Goal: Task Accomplishment & Management: Manage account settings

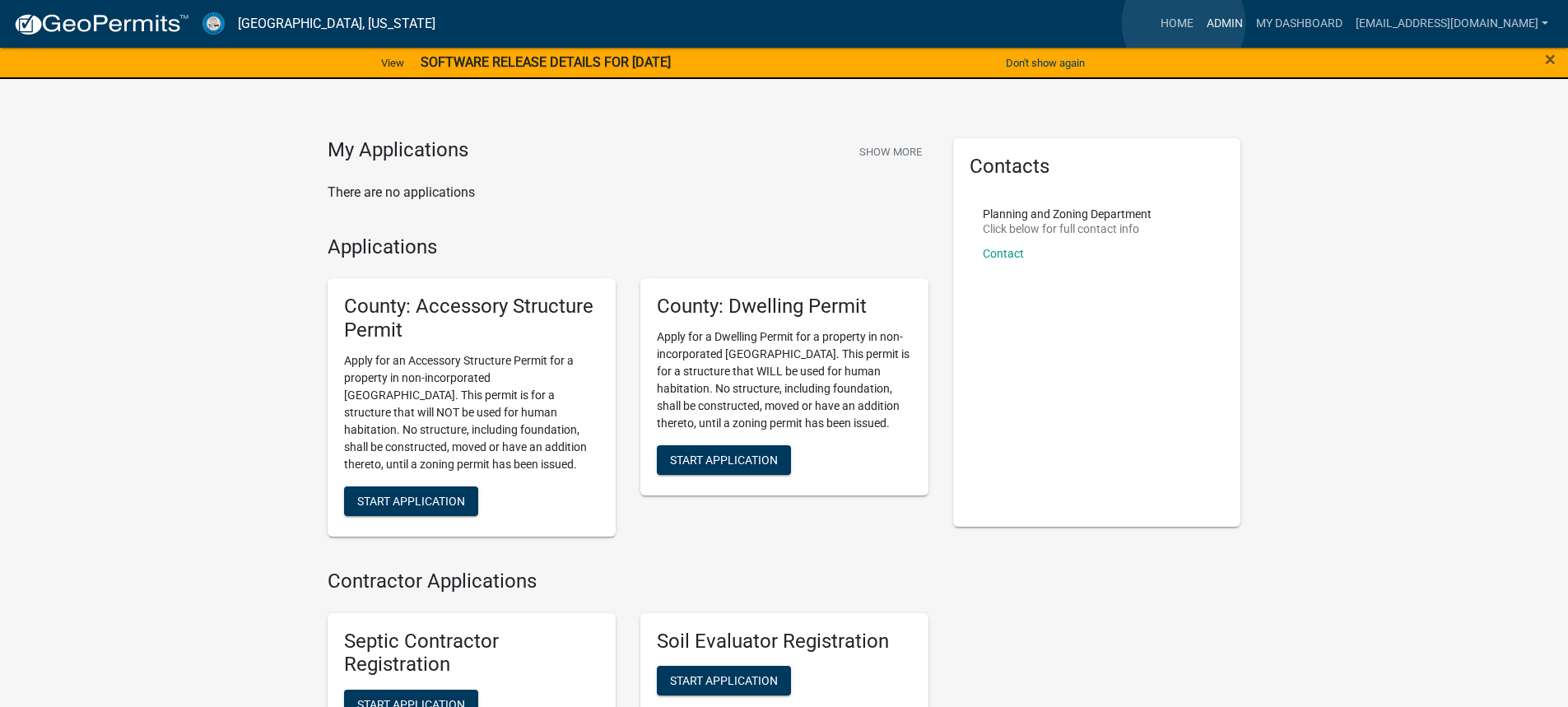
click at [1200, 23] on link "Admin" at bounding box center [1224, 23] width 50 height 31
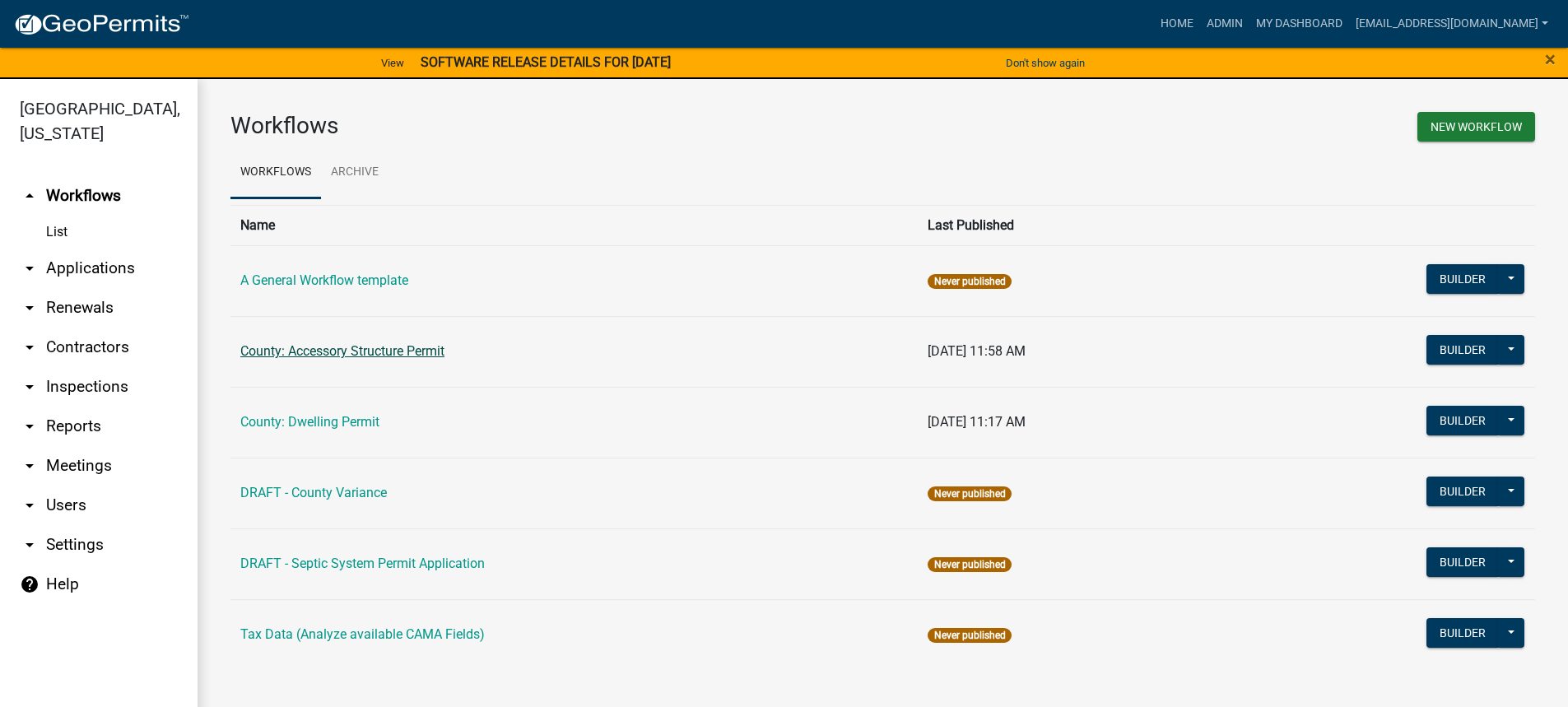
click at [347, 352] on link "County: Accessory Structure Permit" at bounding box center [343, 351] width 204 height 16
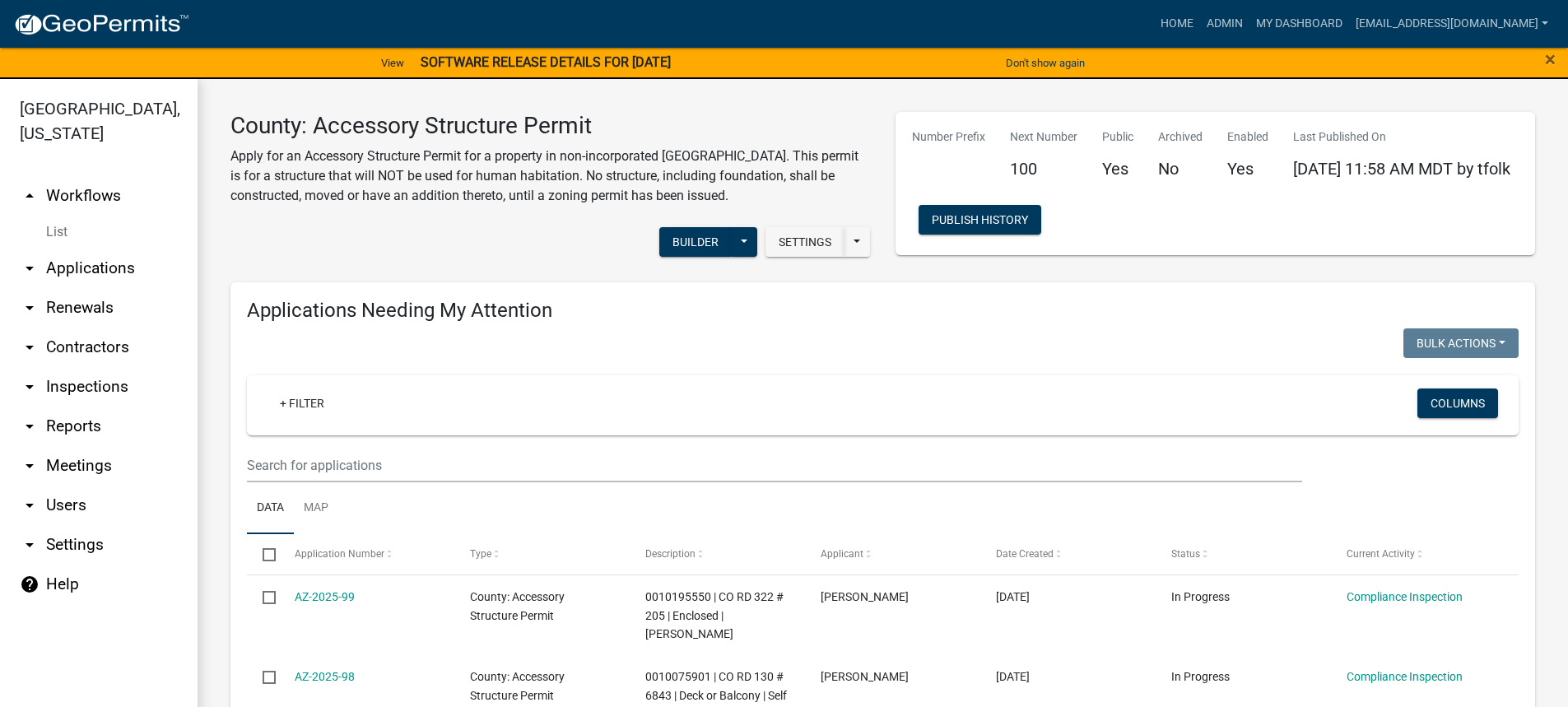
click at [82, 266] on link "arrow_drop_down Applications" at bounding box center [99, 268] width 197 height 39
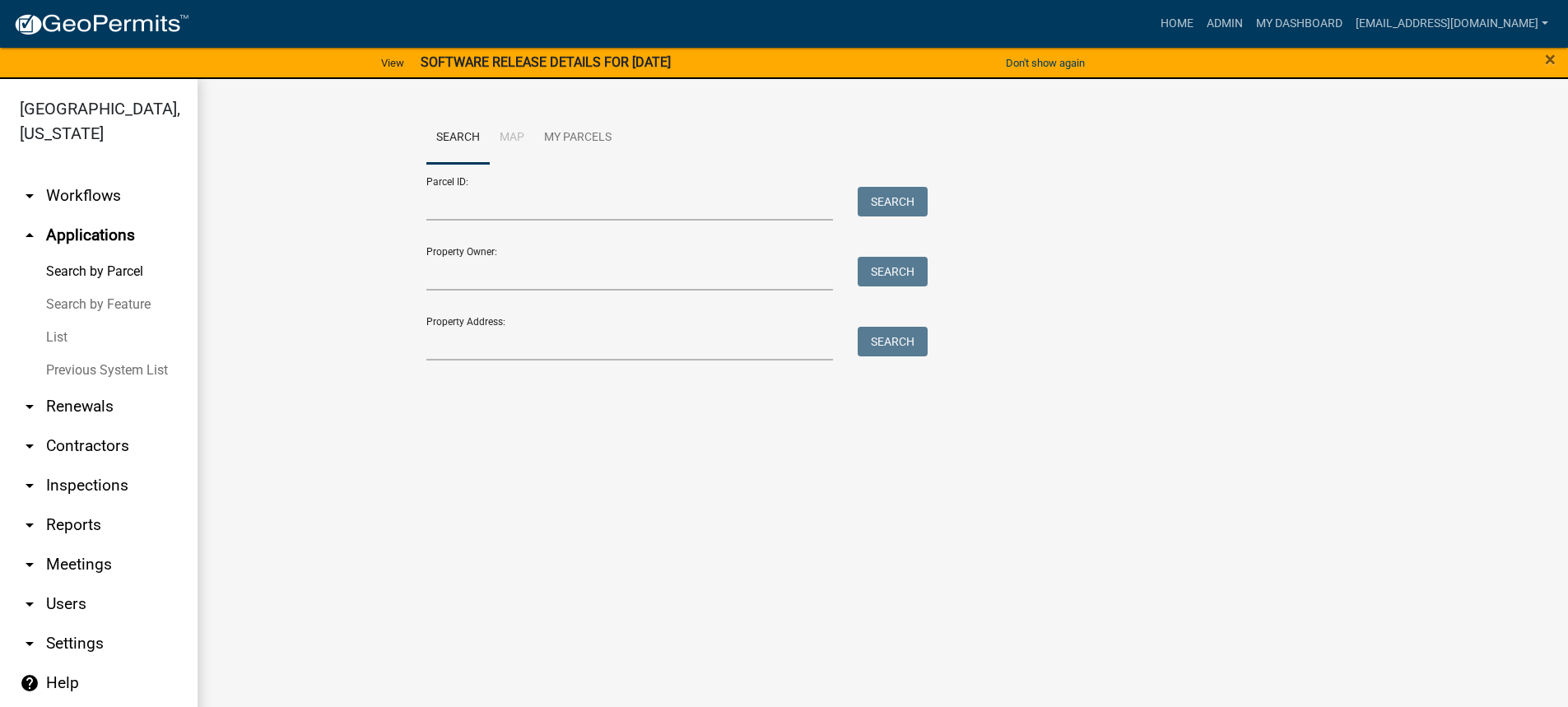
click at [71, 192] on link "arrow_drop_down Workflows" at bounding box center [99, 195] width 197 height 39
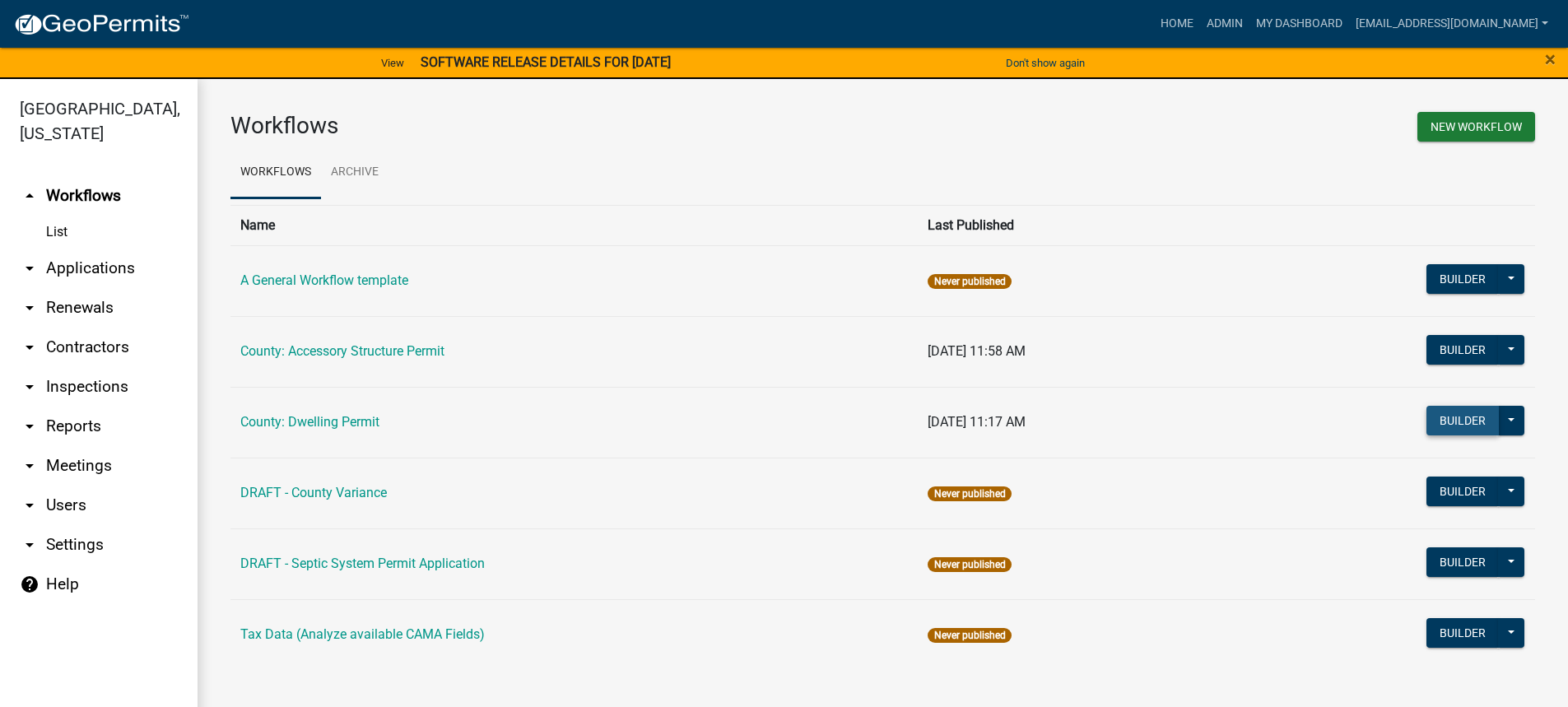
click at [1461, 419] on button "Builder" at bounding box center [1462, 420] width 73 height 29
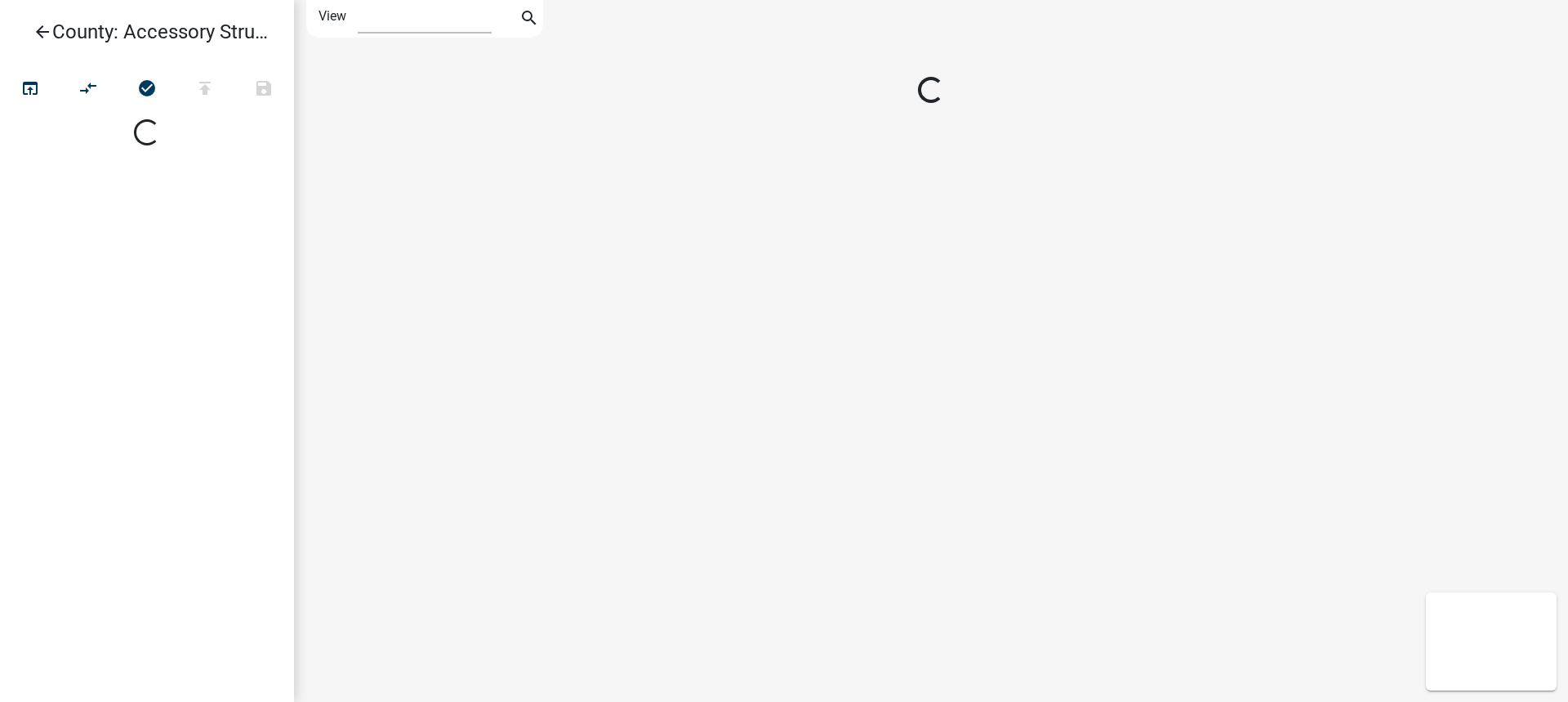
select select "1"
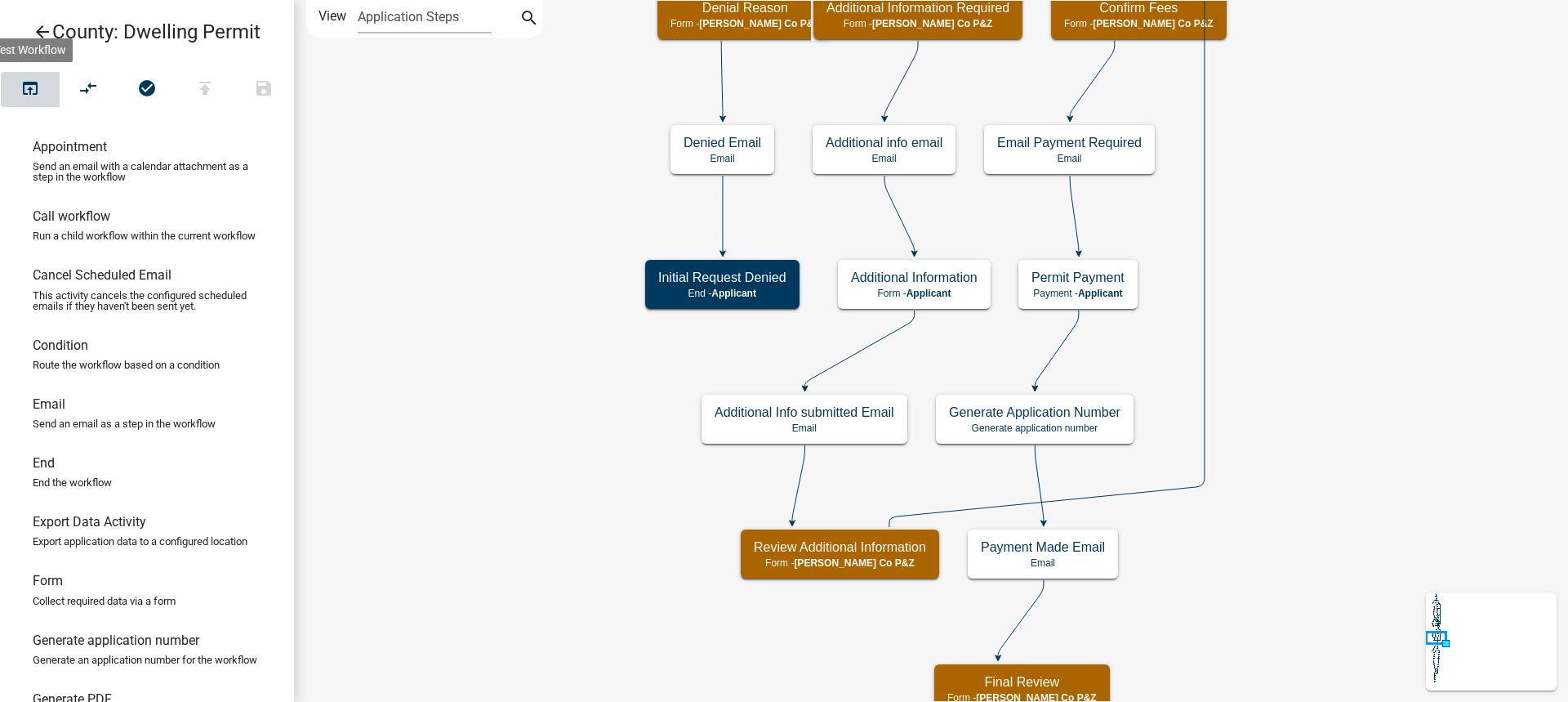
click at [34, 86] on icon "open_in_browser" at bounding box center [30, 90] width 19 height 23
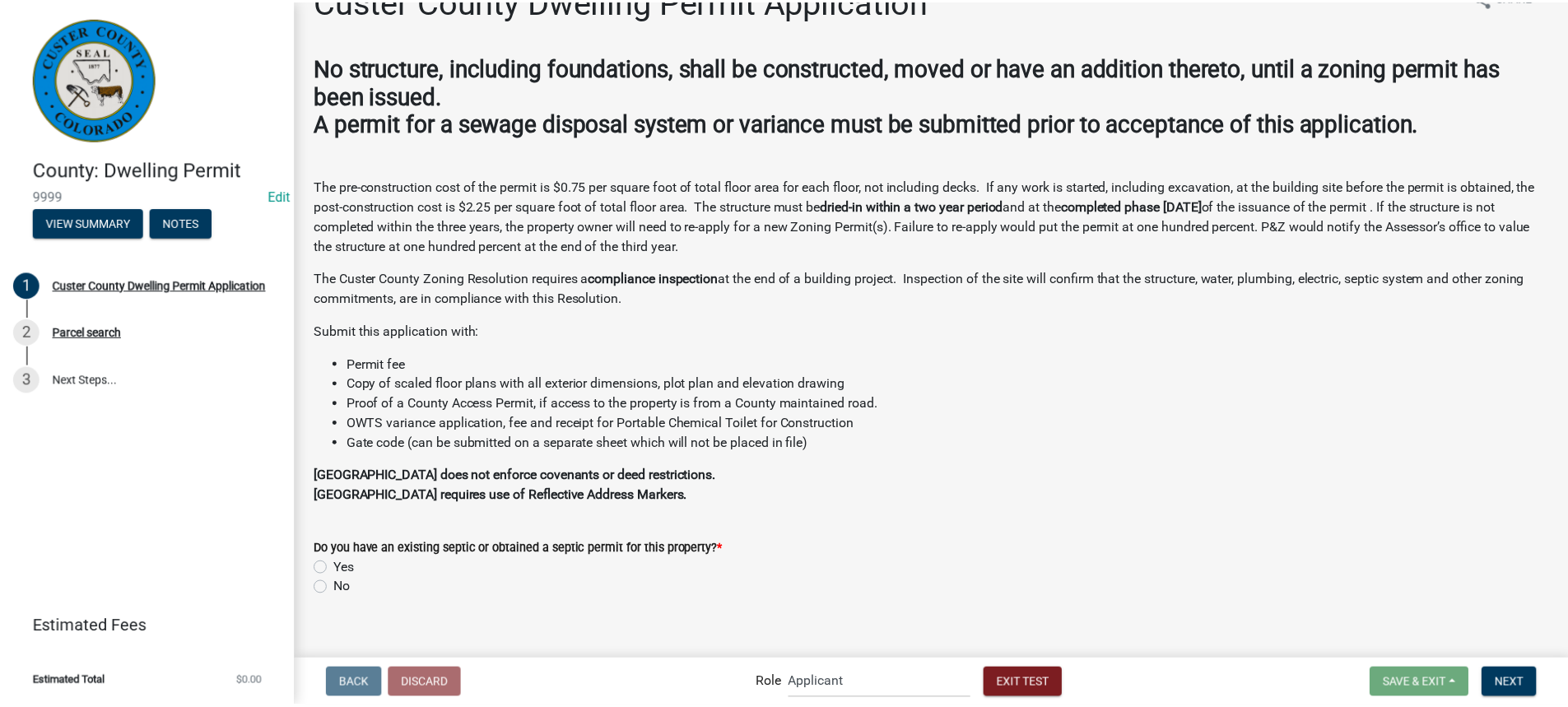
scroll to position [58, 0]
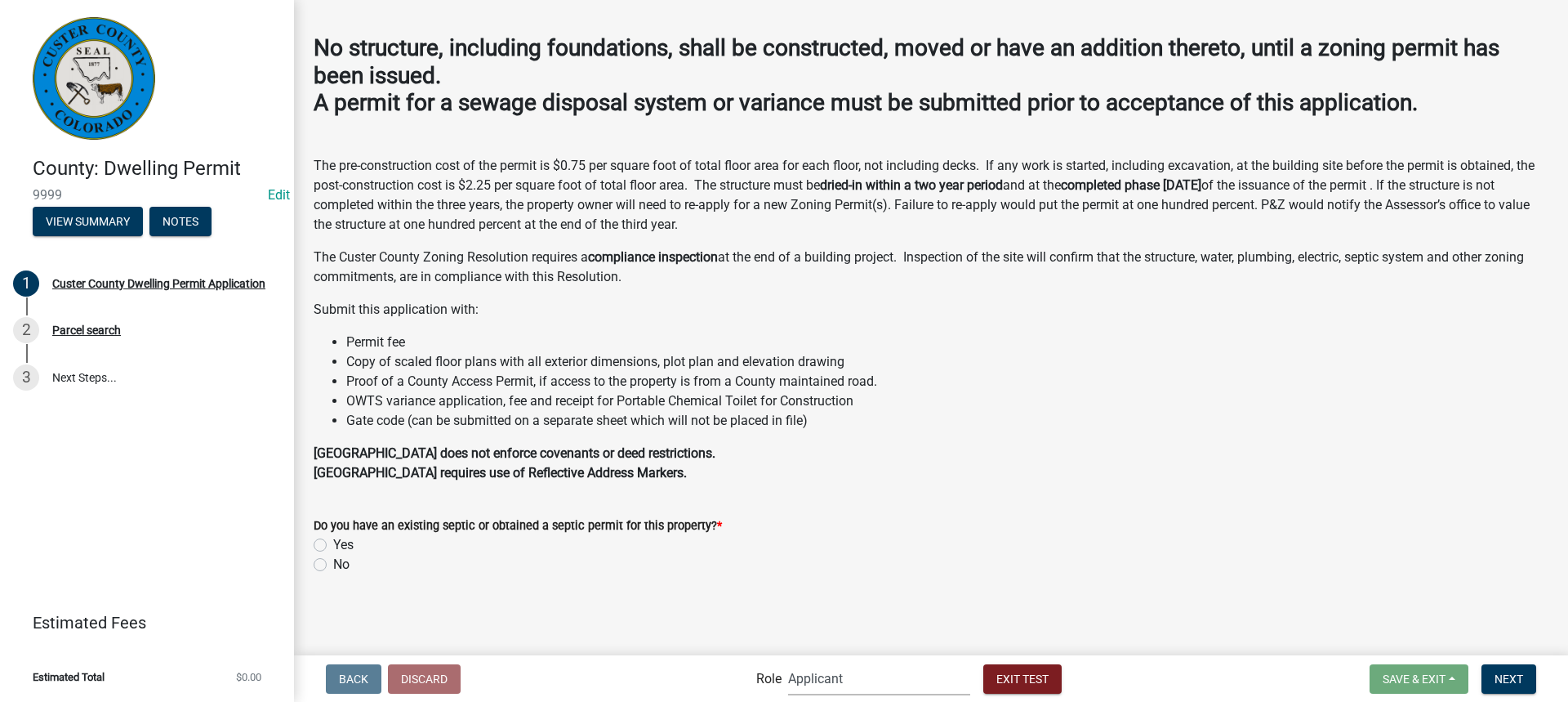
click at [865, 676] on select "Applicant [PERSON_NAME] Co P&Z County Compliance Inspections Address Assignment…" at bounding box center [879, 679] width 182 height 34
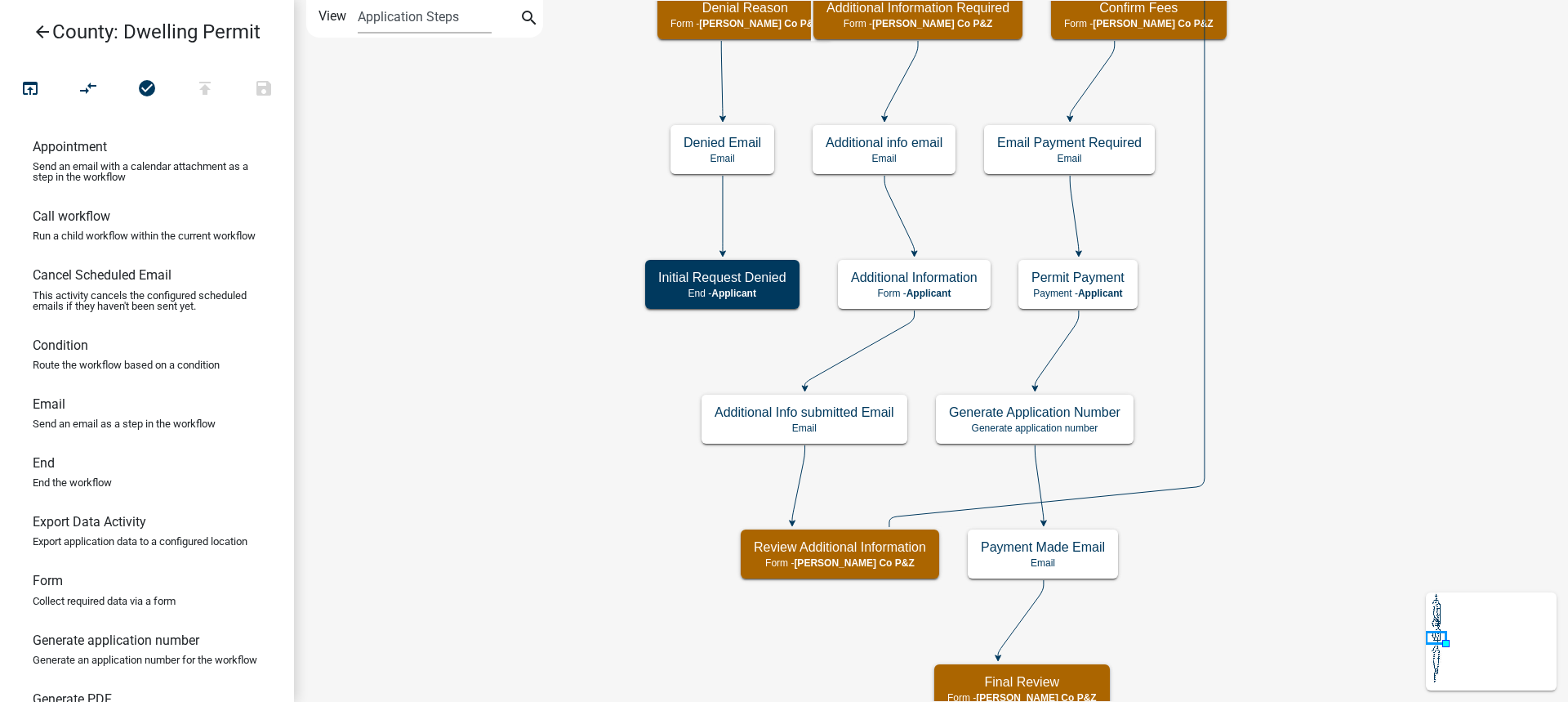
click at [33, 29] on icon "arrow_back" at bounding box center [42, 34] width 19 height 23
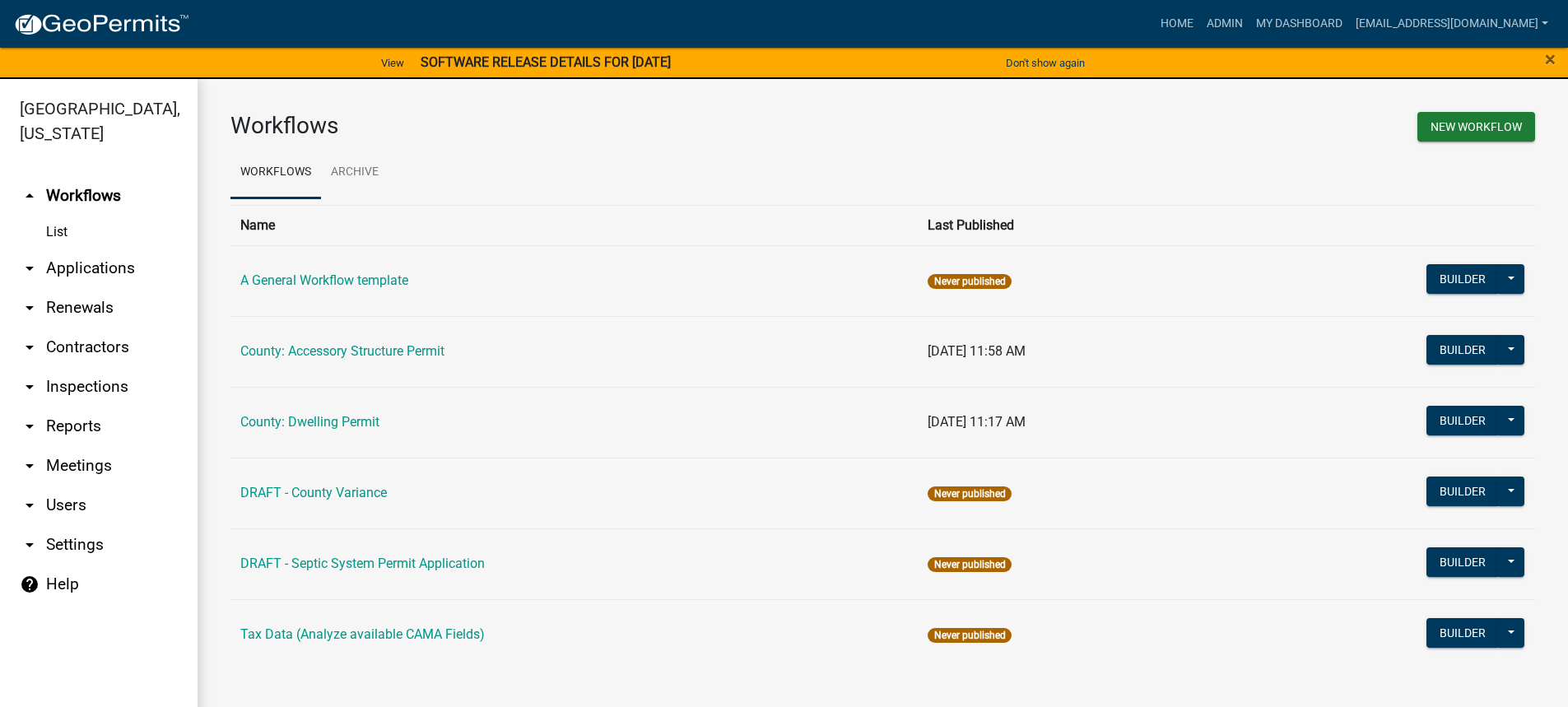
click at [70, 265] on link "arrow_drop_down Applications" at bounding box center [99, 268] width 197 height 39
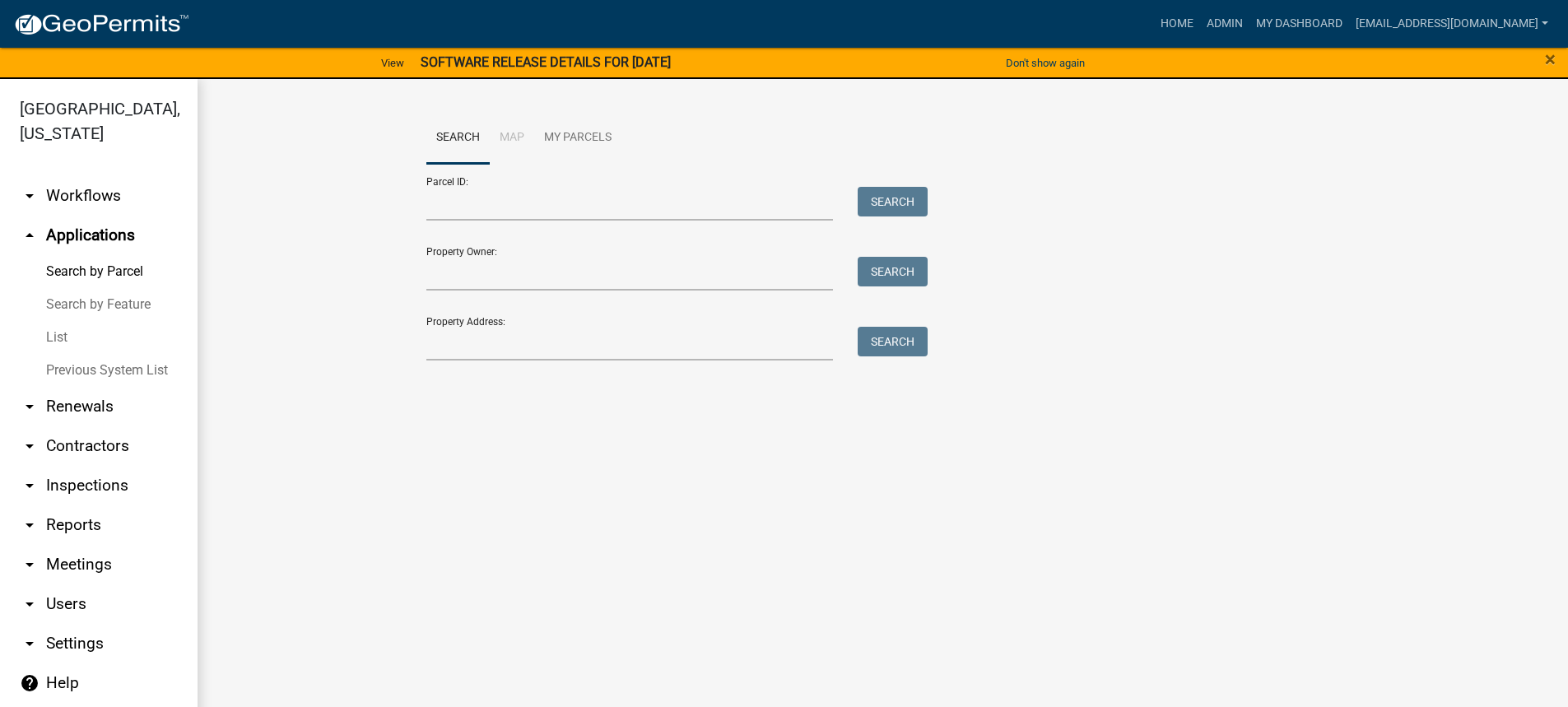
click at [57, 332] on link "List" at bounding box center [99, 337] width 197 height 33
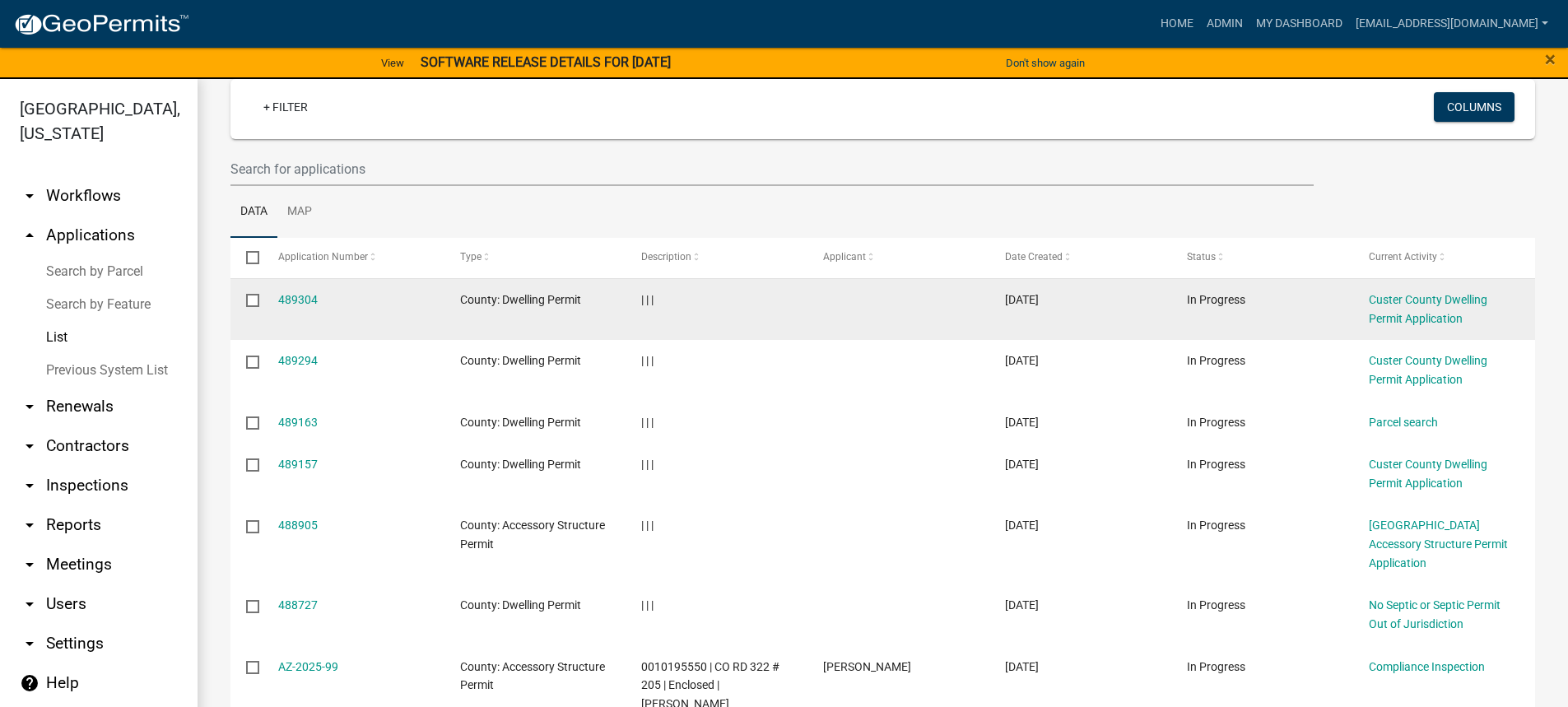
scroll to position [330, 0]
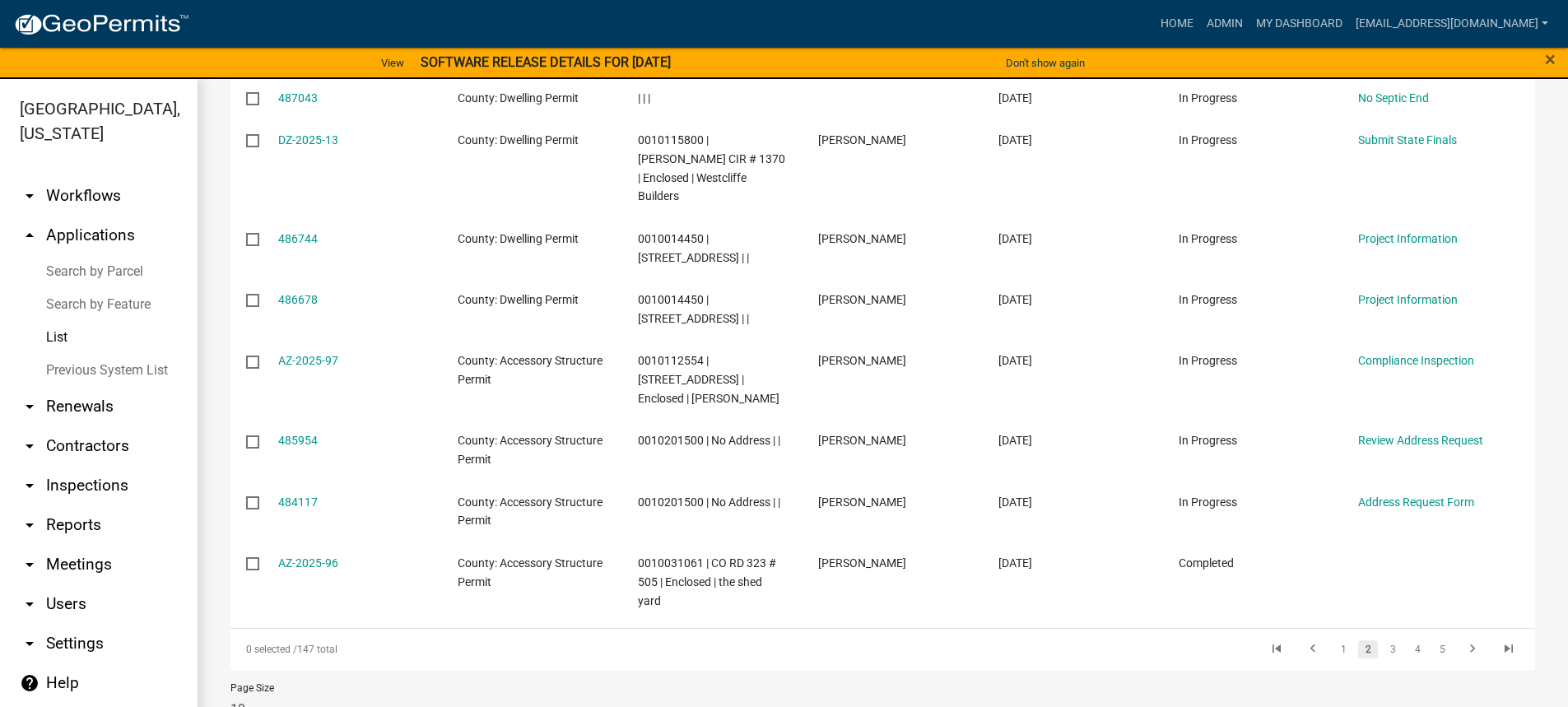
scroll to position [522, 0]
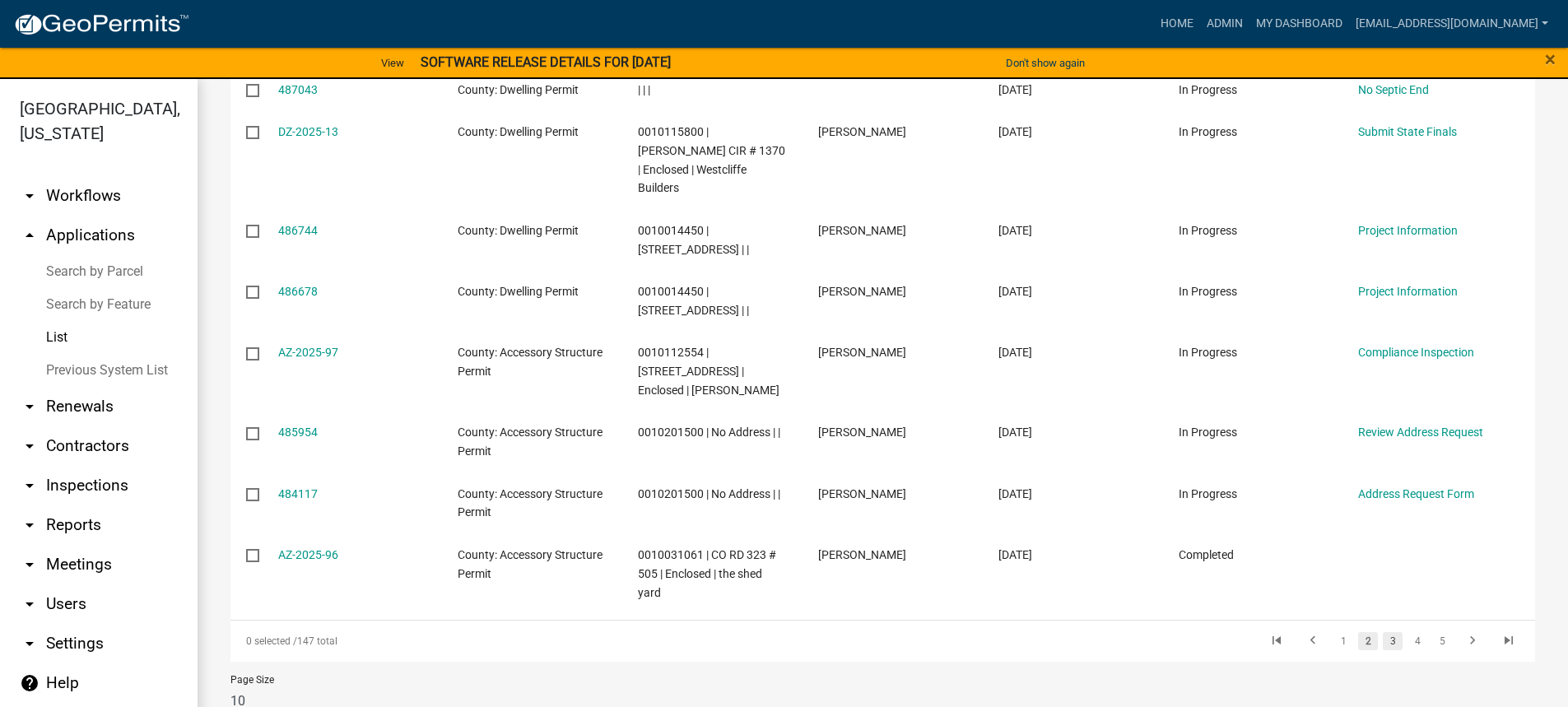
click at [1382, 632] on link "3" at bounding box center [1392, 641] width 20 height 18
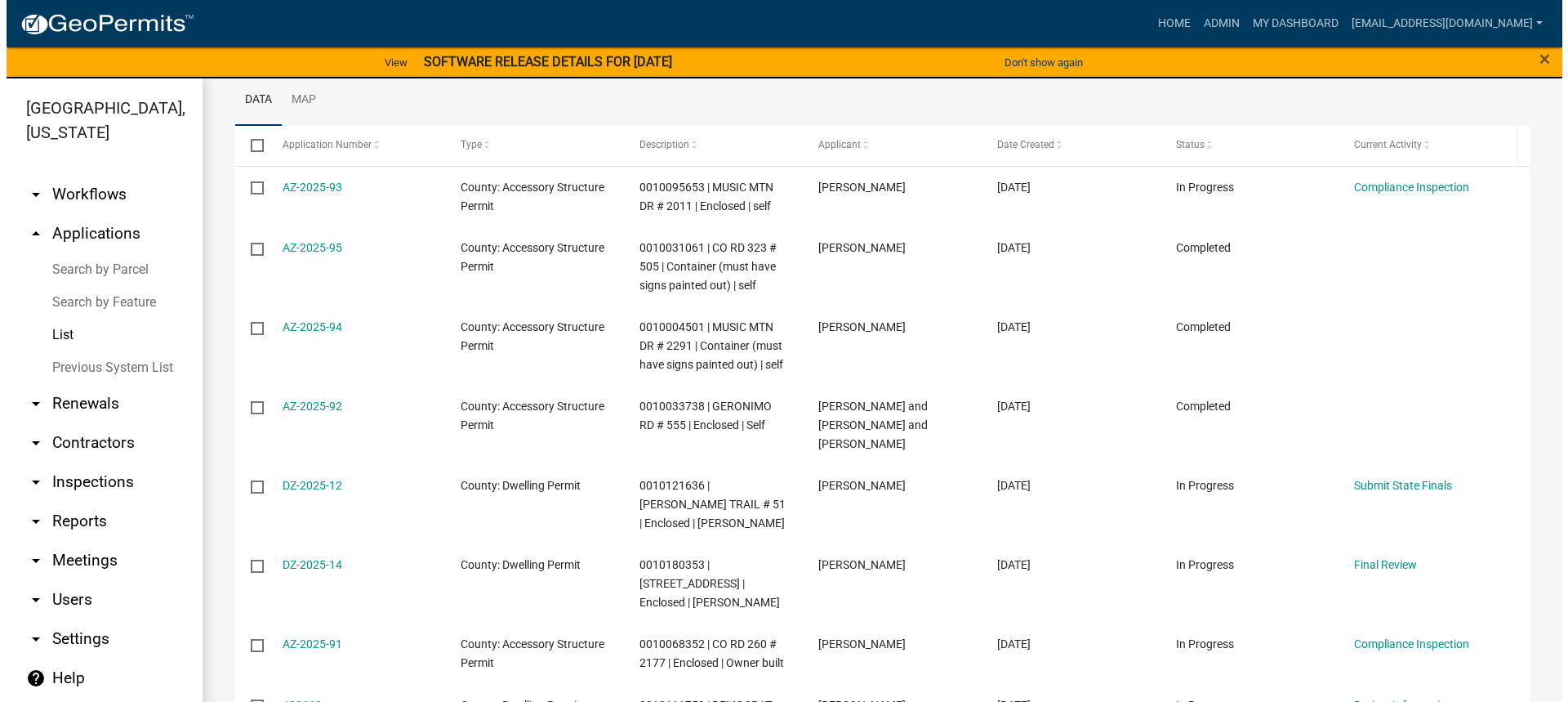
scroll to position [245, 0]
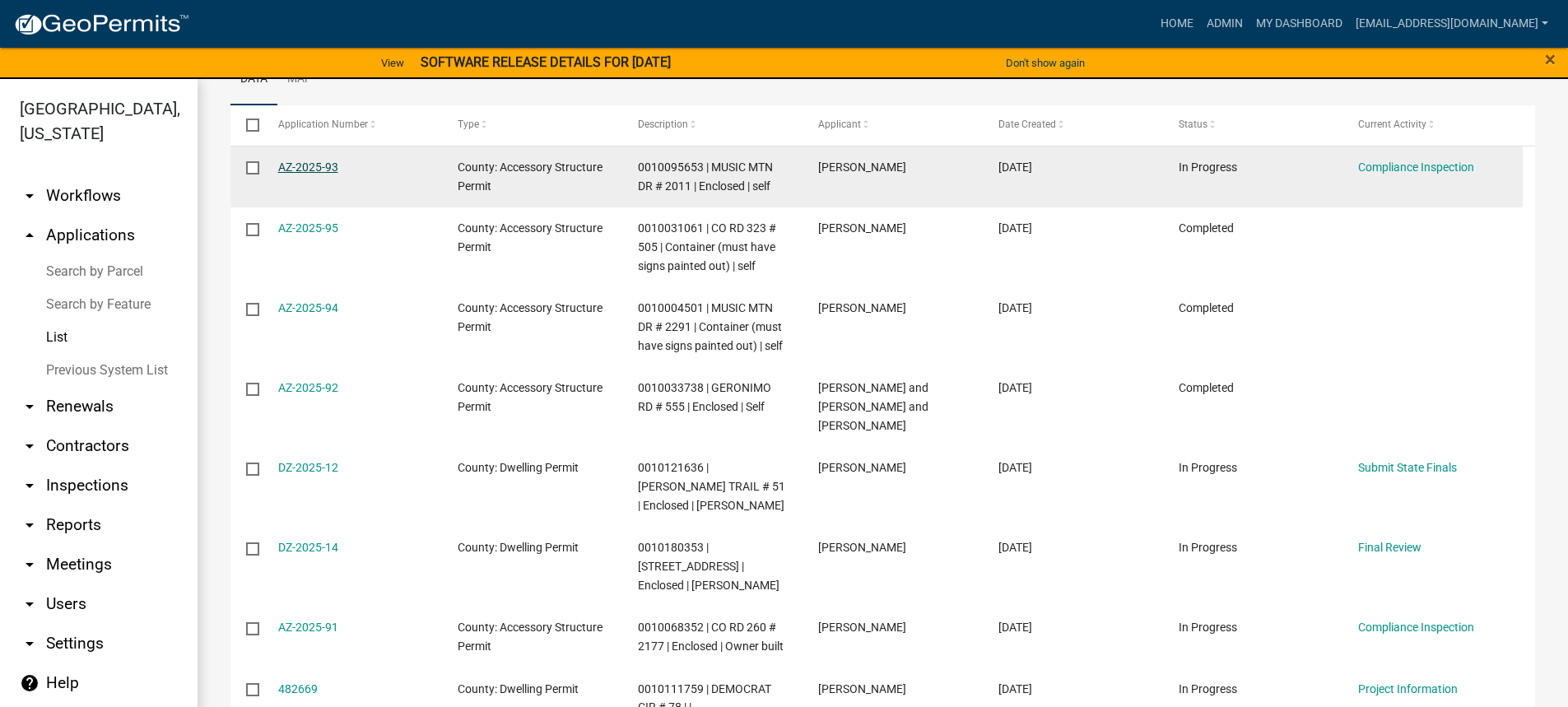
click at [299, 165] on link "AZ-2025-93" at bounding box center [308, 167] width 60 height 13
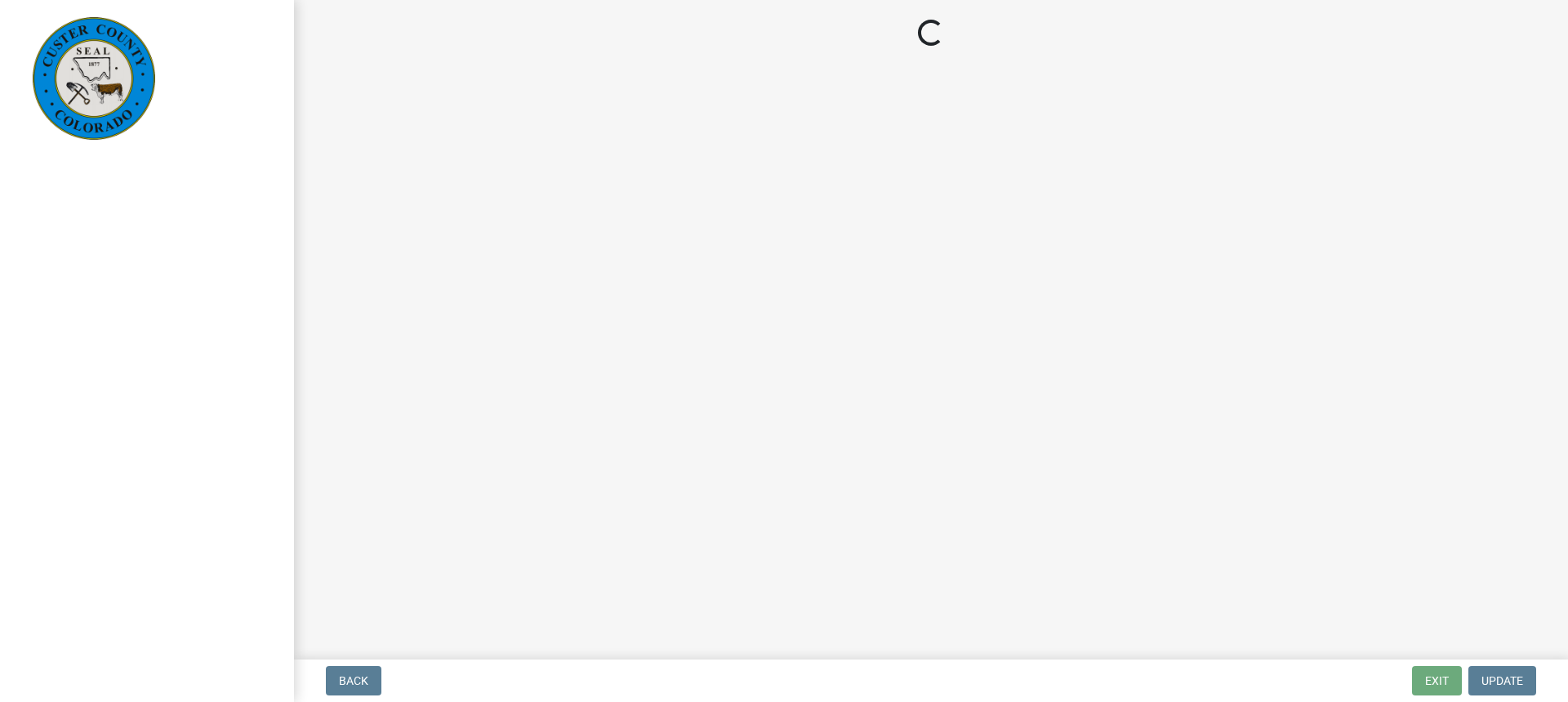
select select "cd09b013-b94f-4524-a046-a3f04ce1867e"
